Goal: Check status: Check status

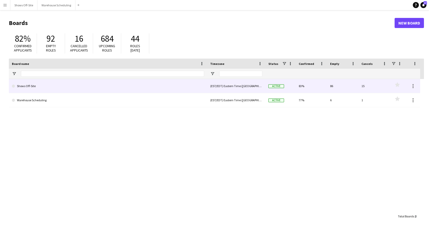
click at [24, 88] on link "Shows Off-Site" at bounding box center [108, 86] width 192 height 14
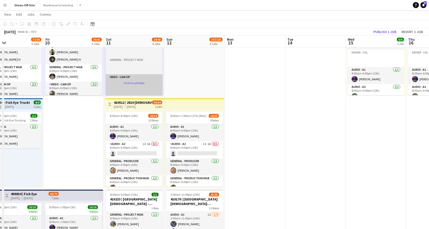
scroll to position [14, 0]
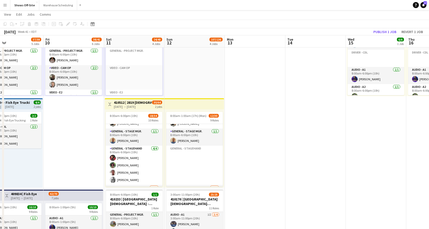
click at [143, 102] on h3 "410512 | 2819 [DEMOGRAPHIC_DATA] GWCC ACCESS 2025" at bounding box center [133, 102] width 38 height 5
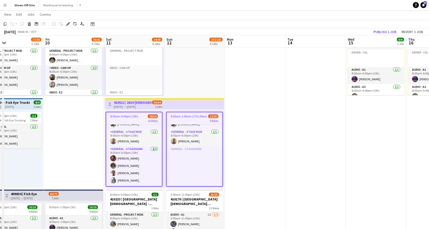
click at [139, 102] on h3 "410512 | 2819 [DEMOGRAPHIC_DATA] GWCC ACCESS 2025" at bounding box center [133, 102] width 38 height 5
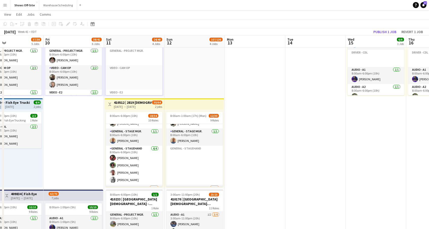
click at [138, 102] on h3 "410512 | 2819 [DEMOGRAPHIC_DATA] GWCC ACCESS 2025" at bounding box center [133, 102] width 38 height 5
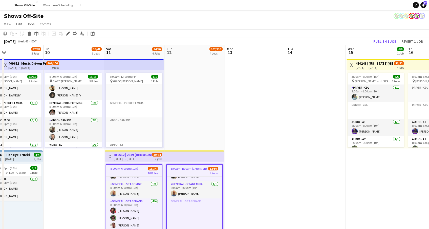
click at [117, 156] on h3 "410512 | 2819 [DEMOGRAPHIC_DATA] GWCC ACCESS 2025" at bounding box center [133, 155] width 38 height 5
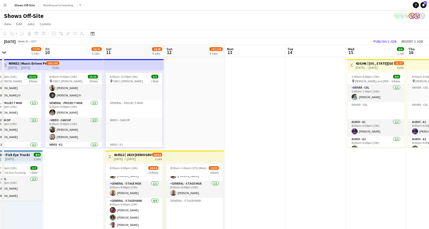
click at [108, 156] on app-icon "Toggle View" at bounding box center [110, 157] width 4 height 4
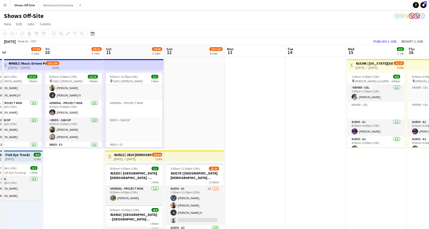
click at [110, 158] on button "Toggle View" at bounding box center [110, 157] width 6 height 6
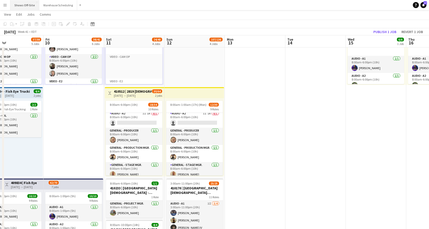
scroll to position [25, 0]
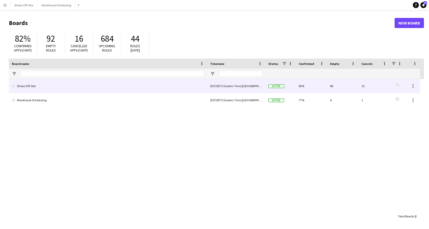
click at [26, 84] on link "Shows Off-Site" at bounding box center [108, 86] width 192 height 14
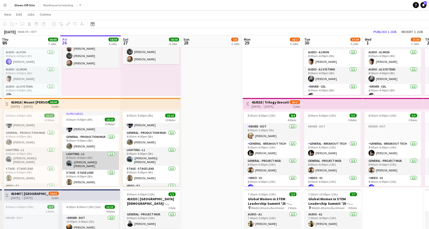
click at [93, 159] on app-card-role "Lighting - L1 1/1 8:00am-4:00pm (8h) (Austin) Brady Henderson" at bounding box center [90, 160] width 57 height 19
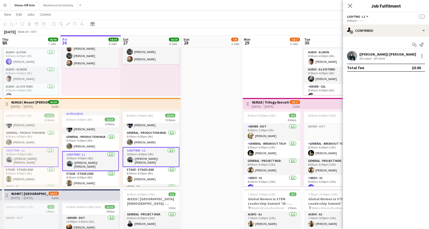
click at [377, 54] on div "([PERSON_NAME]) [PERSON_NAME]" at bounding box center [387, 54] width 57 height 5
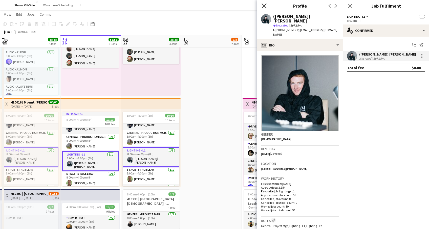
click at [263, 5] on icon "Close pop-in" at bounding box center [263, 5] width 5 height 5
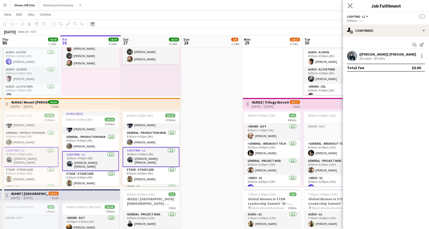
click at [350, 8] on app-icon "Close pop-in" at bounding box center [349, 5] width 7 height 7
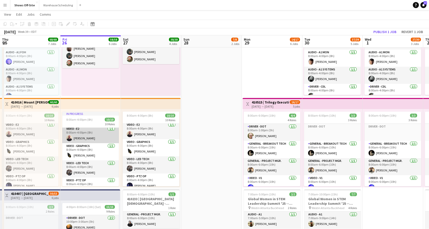
click at [95, 135] on app-card-role "Video - E2 1/1 8:00am-4:00pm (8h) Nicholas Isom" at bounding box center [90, 134] width 57 height 17
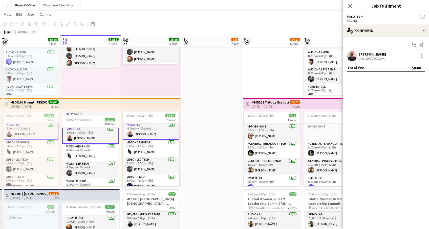
click at [370, 54] on div "[PERSON_NAME]" at bounding box center [372, 54] width 27 height 5
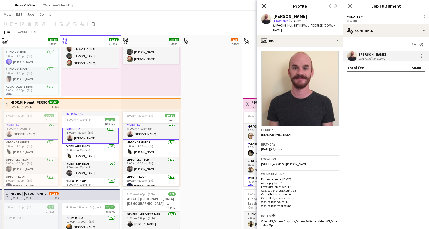
click at [264, 6] on icon at bounding box center [263, 5] width 5 height 5
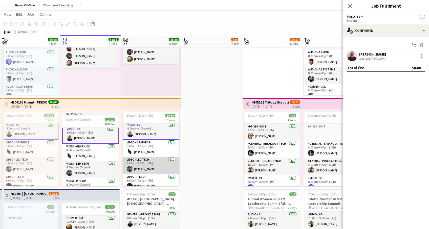
click at [150, 160] on app-card-role "Video - LED Tech 1/1 8:00am-4:00pm (8h) Ethan Mitcham" at bounding box center [151, 165] width 57 height 17
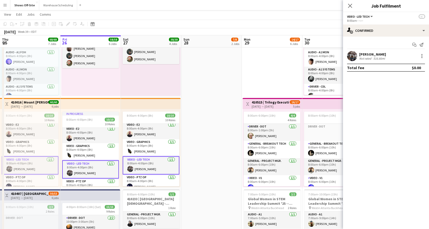
click at [368, 55] on div "[PERSON_NAME]" at bounding box center [372, 54] width 27 height 5
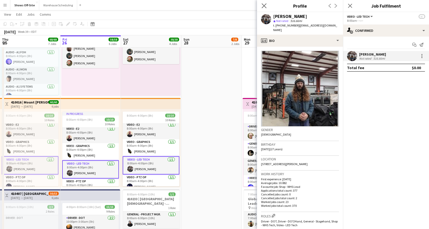
click at [264, 8] on app-icon "Close pop-in" at bounding box center [263, 5] width 7 height 7
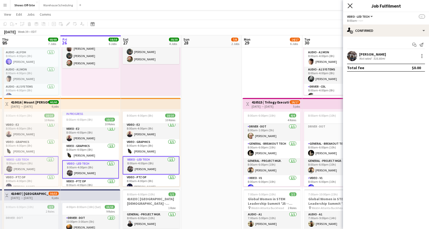
click at [349, 6] on icon at bounding box center [349, 5] width 5 height 5
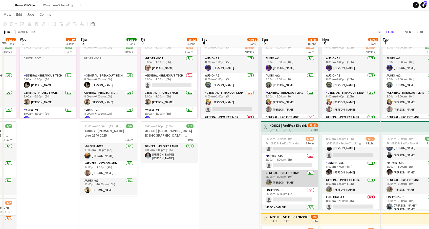
scroll to position [25, 0]
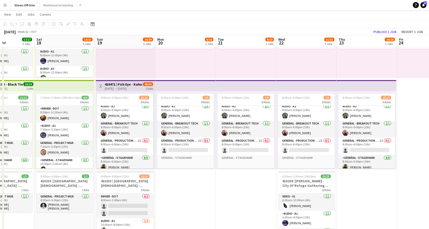
click at [130, 82] on h3 "410471 | Fish Eye - Kahua Enabling 2025" at bounding box center [124, 84] width 38 height 5
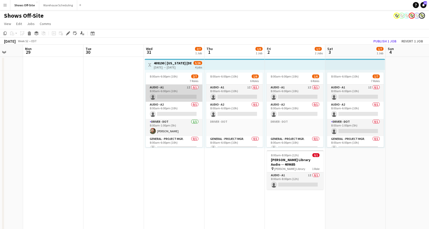
scroll to position [14, 0]
